Goal: Task Accomplishment & Management: Manage account settings

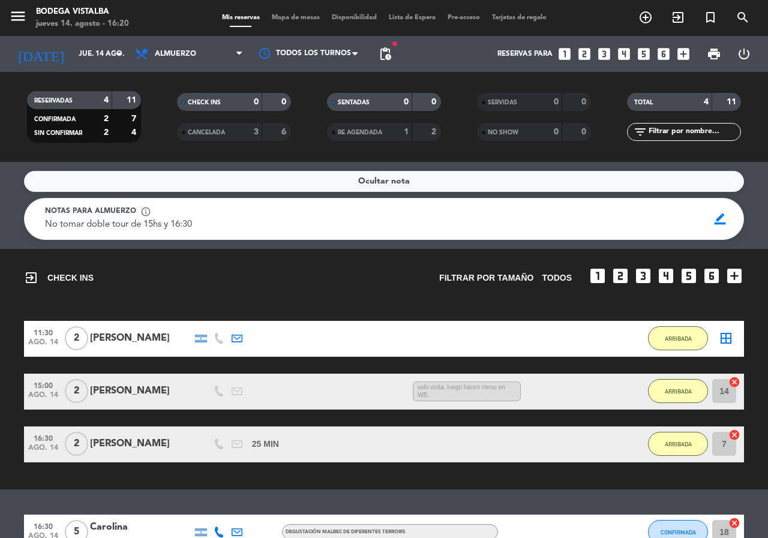
click at [200, 499] on div "Ocultar nota Notas para almuerzo info_outline No tomar doble tour de 15hs y 16:…" at bounding box center [384, 350] width 768 height 376
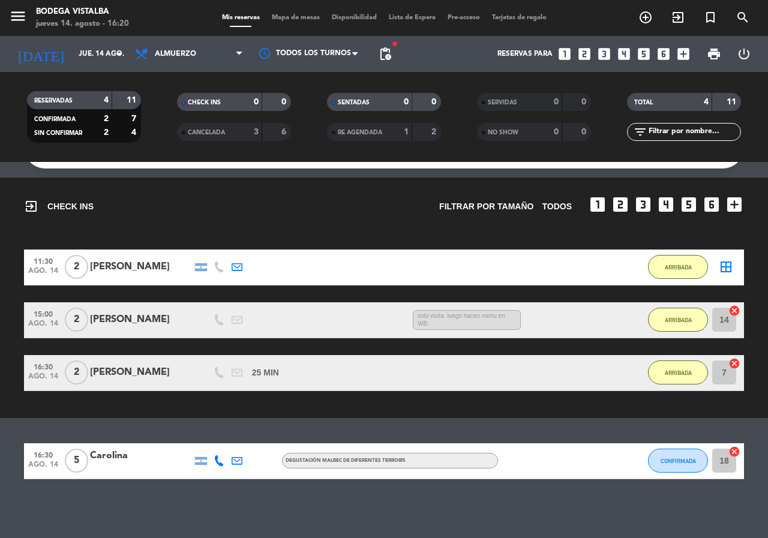
scroll to position [73, 0]
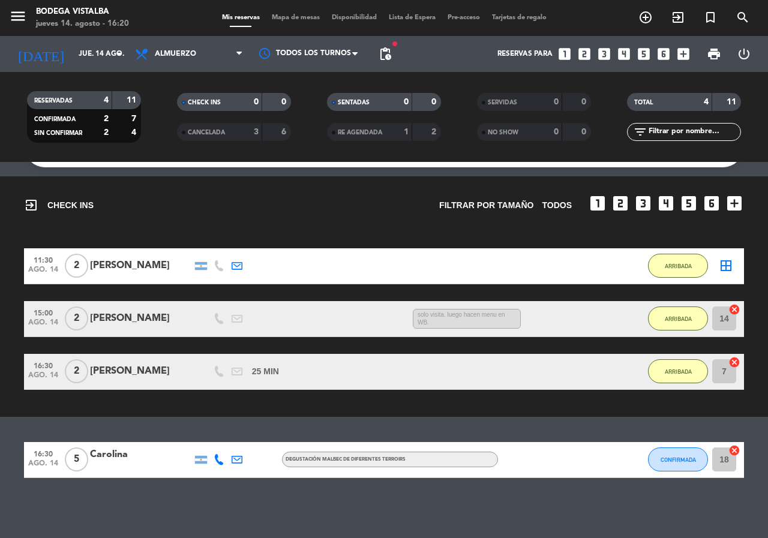
click at [206, 200] on div "exit_to_app CHECK INS Filtrar por tamaño TODOS looks_one looks_two looks_3 look…" at bounding box center [384, 199] width 720 height 47
click at [36, 49] on icon "[DATE]" at bounding box center [41, 54] width 64 height 26
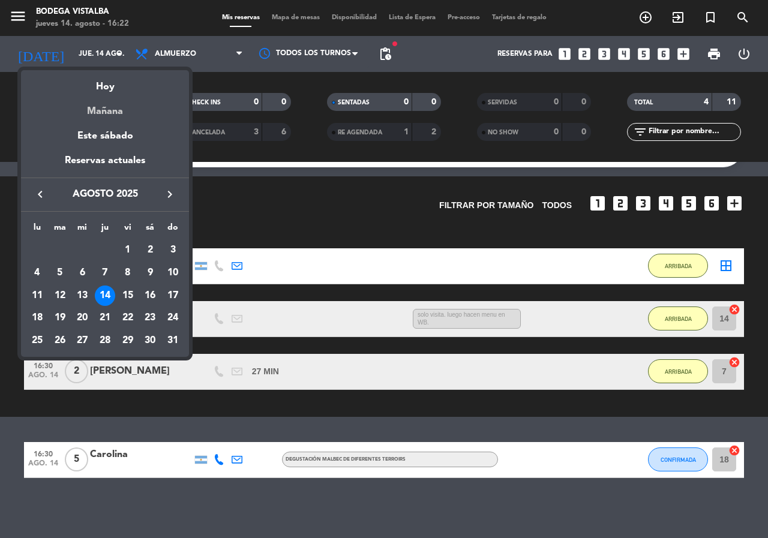
click at [95, 107] on div "Mañana" at bounding box center [105, 107] width 168 height 25
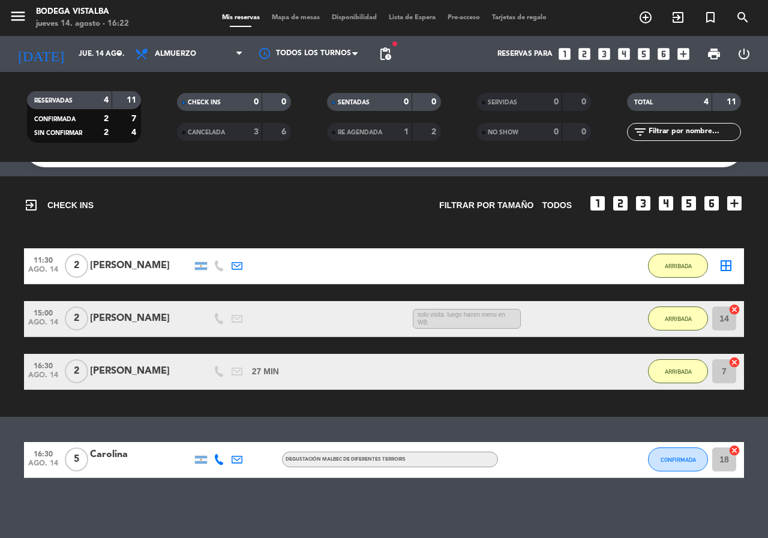
type input "vie. 15 ago."
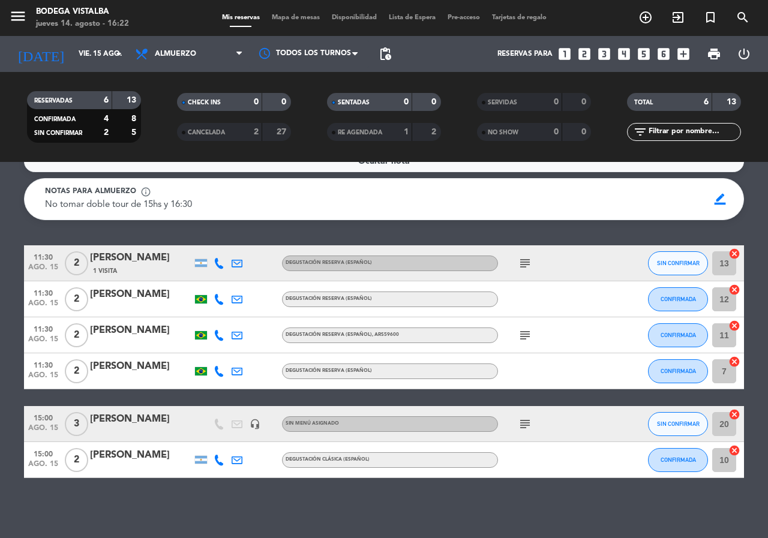
click at [526, 268] on icon "subject" at bounding box center [525, 263] width 14 height 14
click at [519, 238] on div "Ocultar nota Notas para almuerzo info_outline No tomar doble tour de 15hs y 16:…" at bounding box center [384, 350] width 768 height 376
click at [25, 20] on icon "menu" at bounding box center [18, 16] width 18 height 18
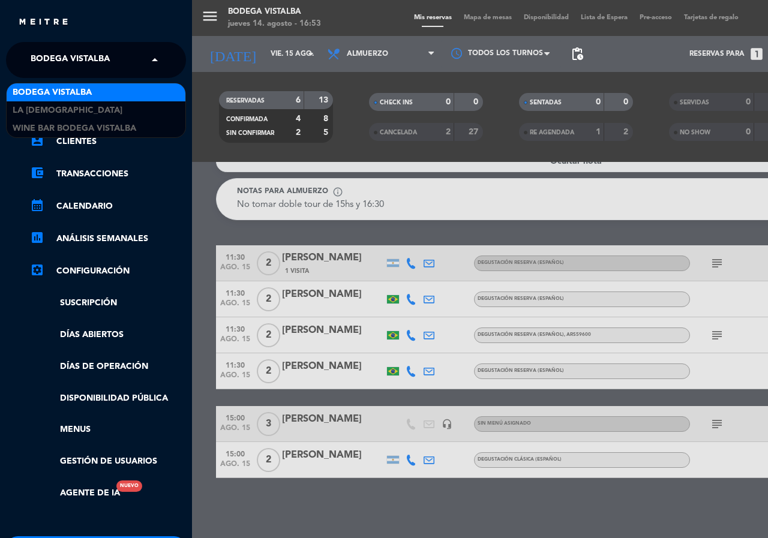
click at [153, 68] on span at bounding box center [158, 59] width 20 height 25
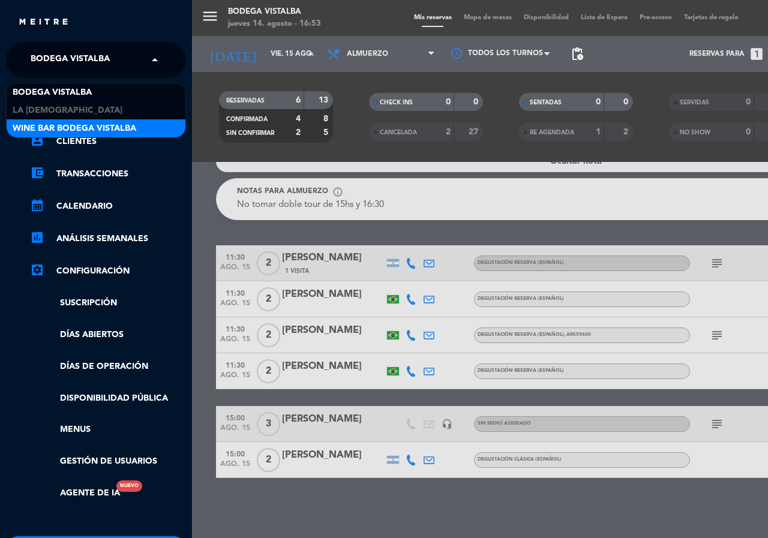
click at [156, 122] on div "Wine Bar Bodega Vistalba" at bounding box center [96, 128] width 179 height 18
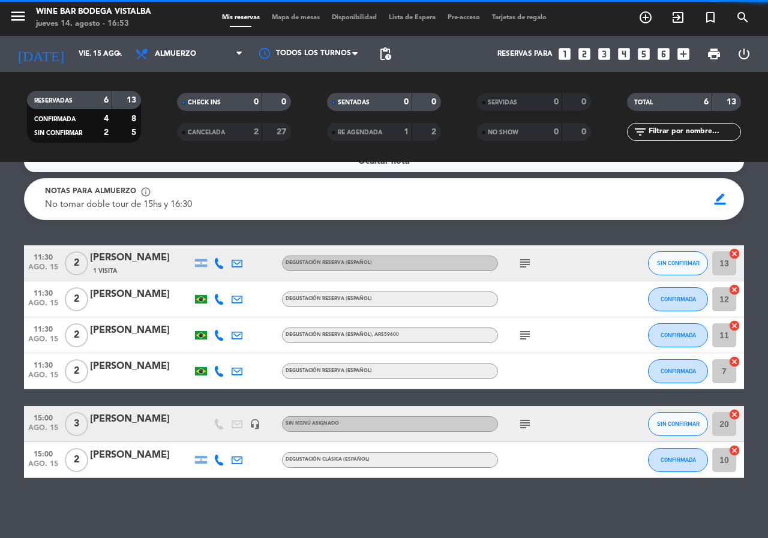
scroll to position [0, 0]
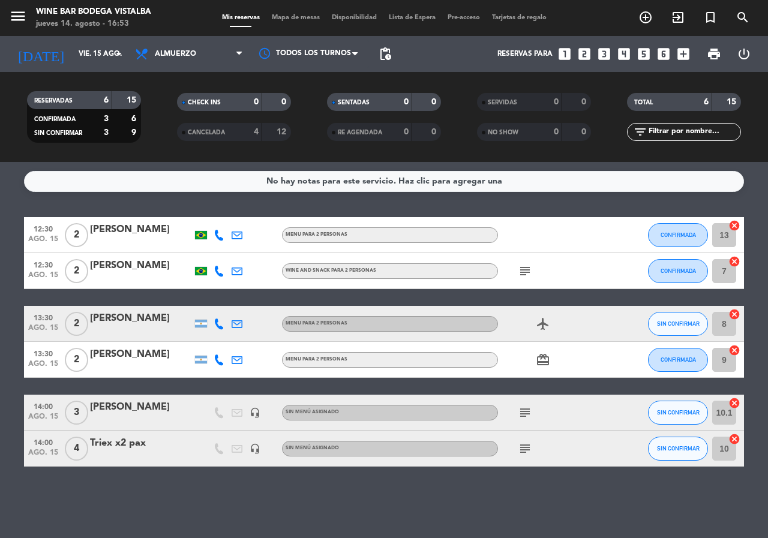
click at [526, 453] on icon "subject" at bounding box center [525, 449] width 14 height 14
click at [519, 434] on div "Paga Triex FC A Nº98 ENVIADA" at bounding box center [526, 421] width 98 height 34
click at [125, 438] on div "Triex x2 pax" at bounding box center [141, 444] width 102 height 16
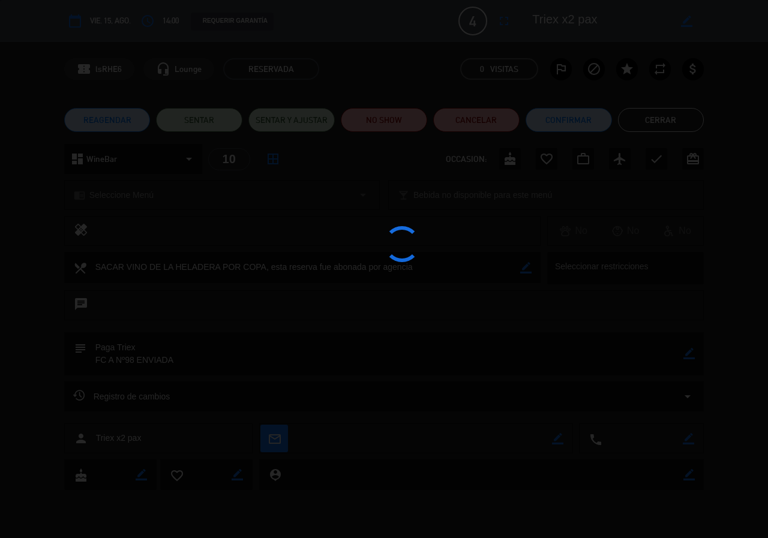
click at [125, 438] on div at bounding box center [384, 269] width 768 height 538
